Goal: Task Accomplishment & Management: Manage account settings

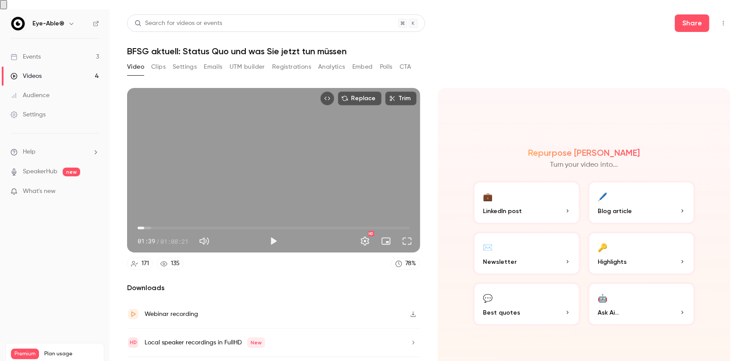
click at [53, 47] on link "Events 3" at bounding box center [55, 56] width 110 height 19
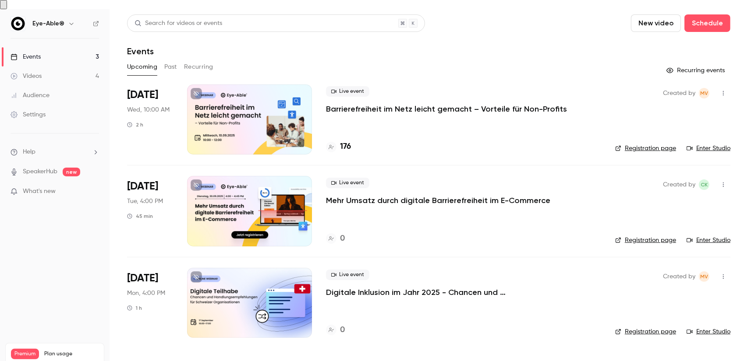
click at [240, 129] on div at bounding box center [249, 120] width 125 height 70
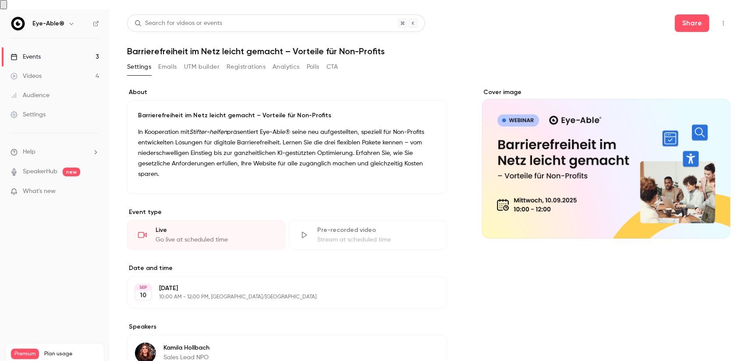
click at [716, 18] on button "button" at bounding box center [723, 23] width 14 height 14
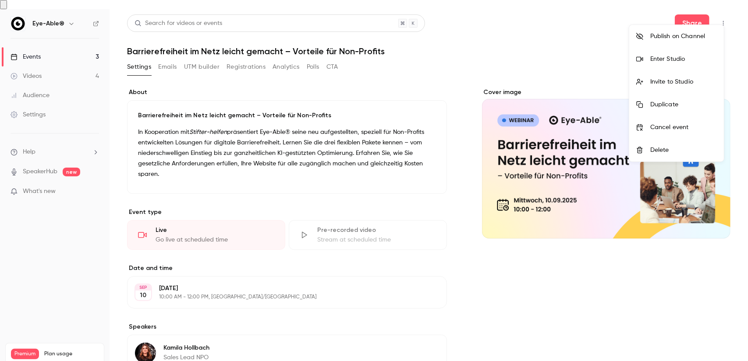
click at [318, 187] on div at bounding box center [374, 180] width 748 height 361
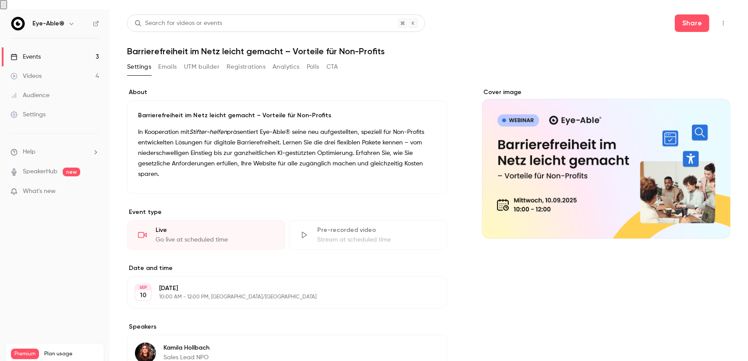
click at [725, 11] on main "Search for videos or events Share Barrierefreiheit im Netz leicht gemacht – Vor…" at bounding box center [429, 189] width 638 height 361
click at [720, 20] on icon "button" at bounding box center [723, 23] width 7 height 6
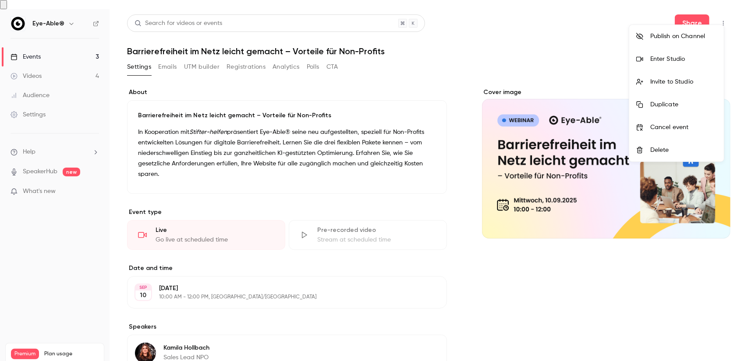
click at [549, 156] on div at bounding box center [374, 180] width 748 height 361
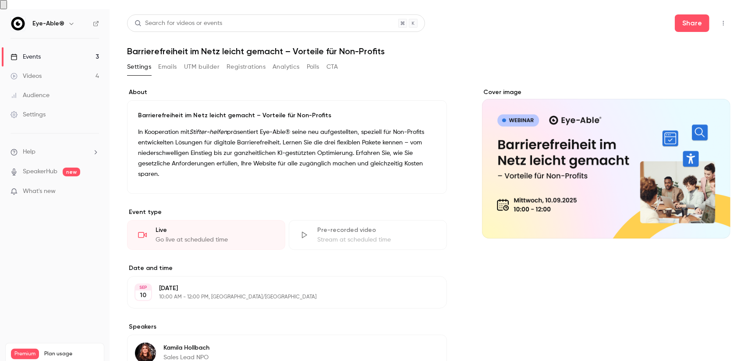
click at [653, 148] on div "Cover image" at bounding box center [606, 163] width 248 height 151
click at [0, 0] on input "Cover image" at bounding box center [0, 0] width 0 height 0
